Goal: Task Accomplishment & Management: Manage account settings

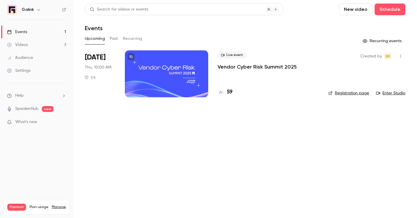
click at [228, 64] on p "Vendor Cyber Risk Summit 2025" at bounding box center [257, 66] width 79 height 7
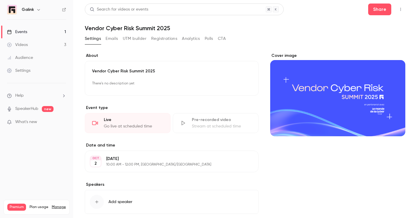
click at [110, 42] on button "Emails" at bounding box center [112, 38] width 12 height 9
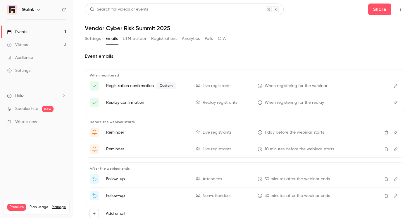
scroll to position [20, 0]
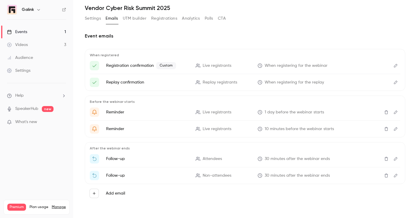
click at [95, 193] on icon "button" at bounding box center [94, 193] width 4 height 4
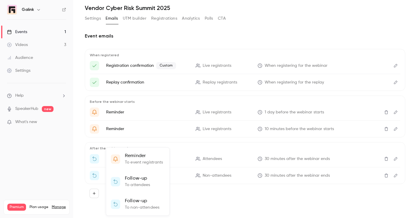
click at [81, 182] on div at bounding box center [208, 109] width 417 height 218
